Goal: Task Accomplishment & Management: Manage account settings

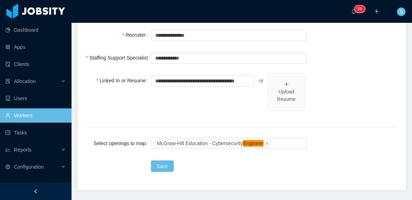
scroll to position [357, 0]
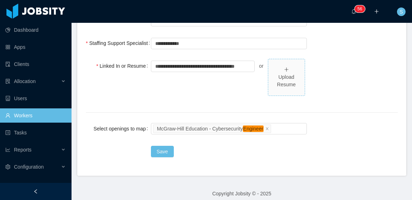
click at [285, 72] on div "Upload Resume" at bounding box center [286, 77] width 31 height 23
click at [291, 75] on div "Upload Resume" at bounding box center [286, 81] width 31 height 15
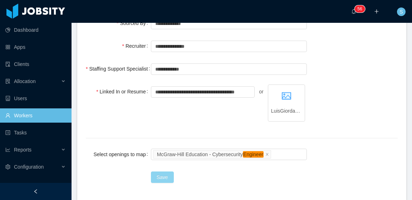
click at [159, 177] on button "Save" at bounding box center [162, 177] width 23 height 11
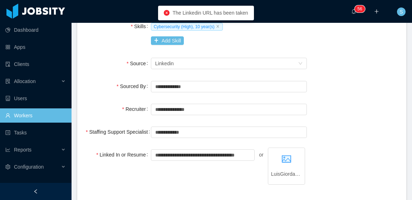
scroll to position [286, 0]
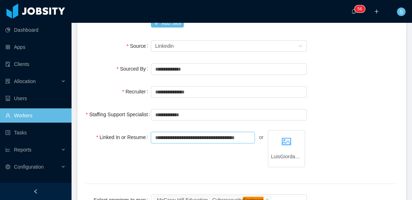
click at [204, 139] on input "**********" at bounding box center [203, 137] width 104 height 11
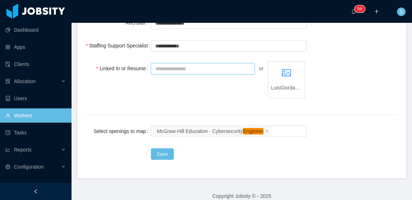
scroll to position [357, 0]
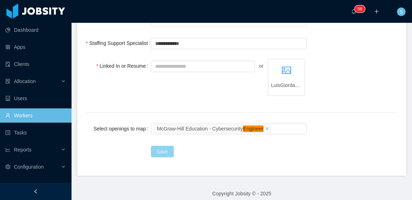
click at [153, 153] on button "Save" at bounding box center [162, 151] width 23 height 11
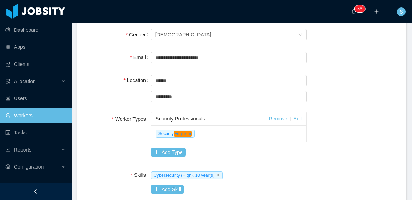
scroll to position [0, 0]
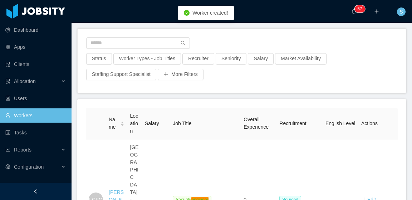
scroll to position [71, 0]
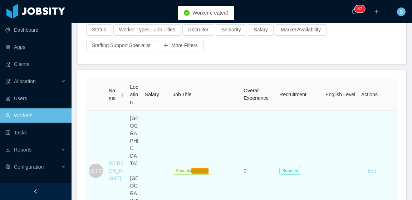
click at [118, 161] on link "[PERSON_NAME]" at bounding box center [116, 171] width 15 height 21
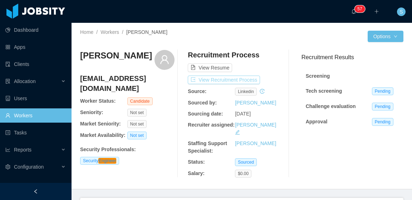
click at [241, 79] on button "View Recruitment Process" at bounding box center [224, 80] width 72 height 9
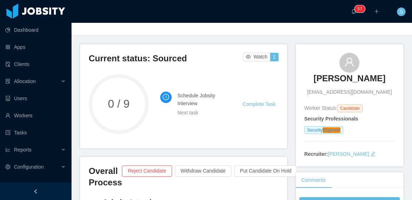
scroll to position [36, 0]
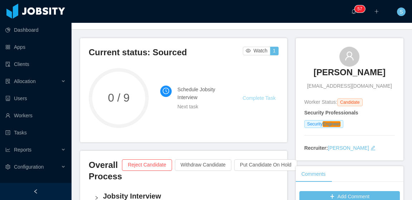
click at [259, 100] on link "Complete Task" at bounding box center [258, 98] width 33 height 6
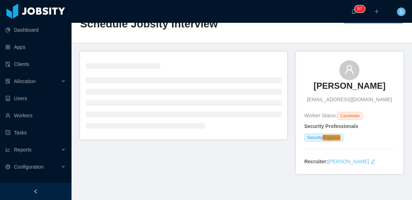
scroll to position [36, 0]
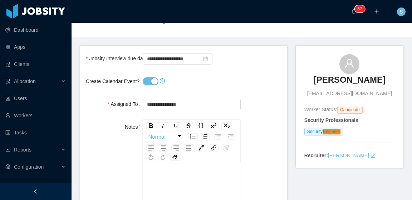
click at [152, 79] on button "Create Calendar Event?" at bounding box center [151, 82] width 16 height 8
click at [174, 59] on input "**********" at bounding box center [178, 58] width 70 height 11
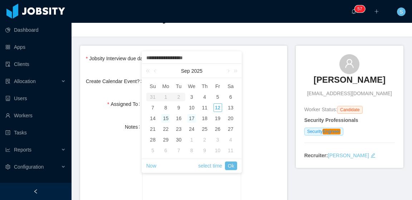
click at [165, 116] on div "15" at bounding box center [165, 118] width 9 height 9
type input "**********"
click at [232, 168] on link "Ok" at bounding box center [231, 166] width 12 height 9
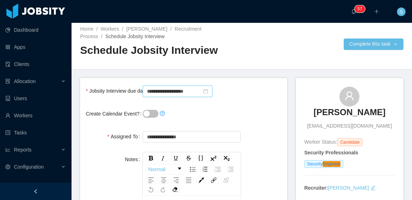
scroll to position [0, 0]
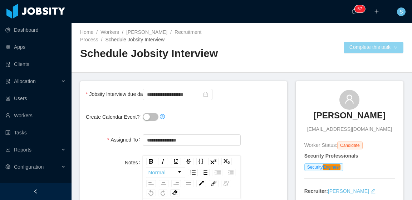
click at [355, 49] on button "Complete this task" at bounding box center [373, 47] width 60 height 11
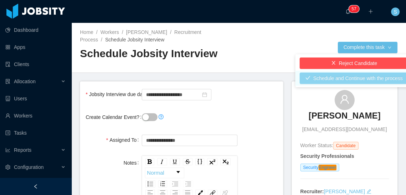
click at [351, 77] on button "Schedule and Continue with the process" at bounding box center [354, 78] width 109 height 11
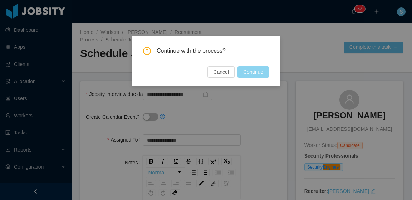
click at [254, 67] on button "Continue" at bounding box center [252, 71] width 31 height 11
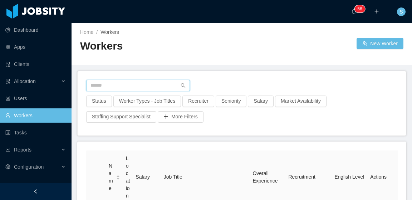
click at [152, 88] on input "text" at bounding box center [138, 85] width 104 height 11
paste input "**********"
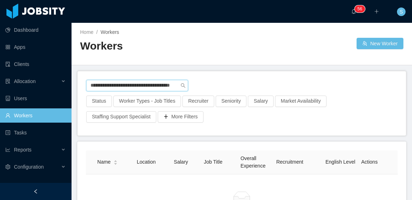
type input "**********"
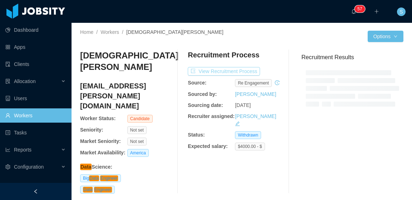
click at [235, 72] on button "View Recruitment Process" at bounding box center [224, 71] width 72 height 9
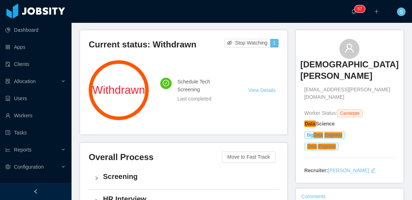
scroll to position [36, 0]
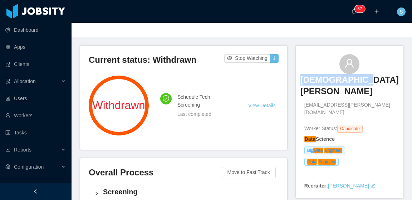
drag, startPoint x: 377, startPoint y: 71, endPoint x: 320, endPoint y: 72, distance: 56.5
click at [320, 72] on div "Jesus Carroll ieshua.carroll@gmail.com" at bounding box center [349, 85] width 90 height 63
copy h3 "Jesus Carroll"
